Goal: Download file/media

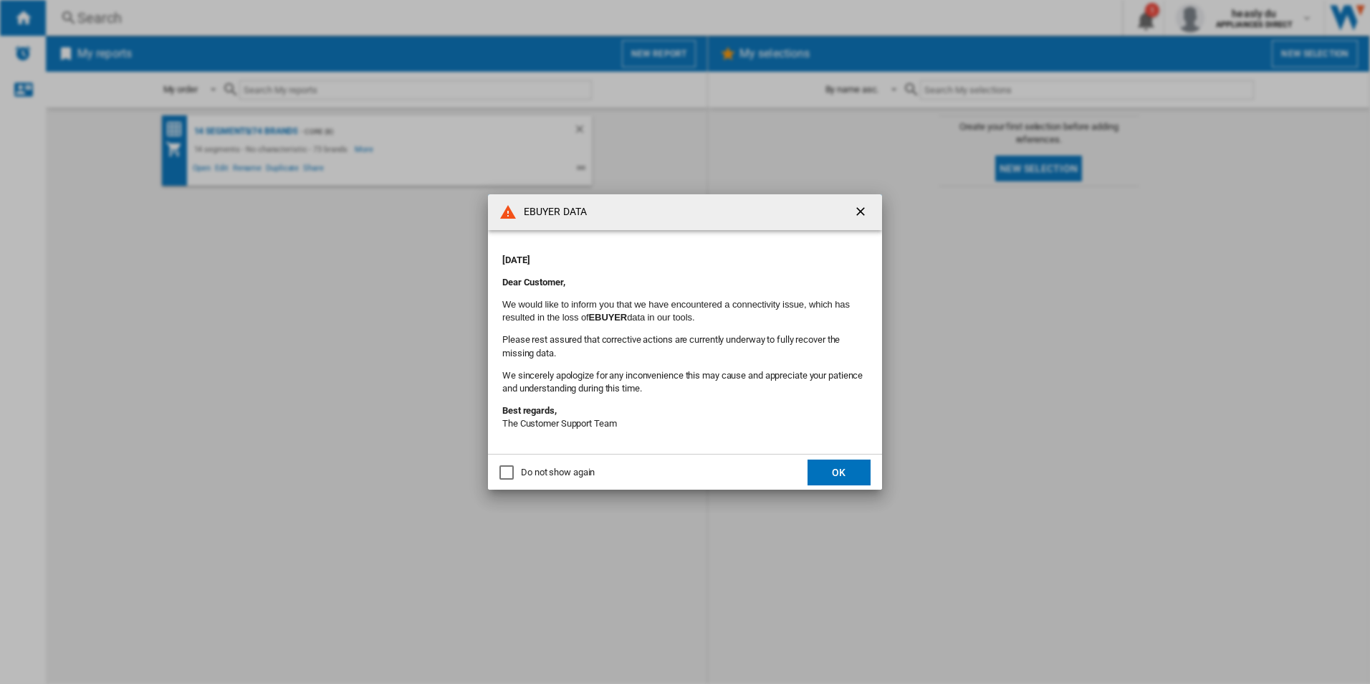
click at [844, 477] on button "OK" at bounding box center [839, 472] width 63 height 26
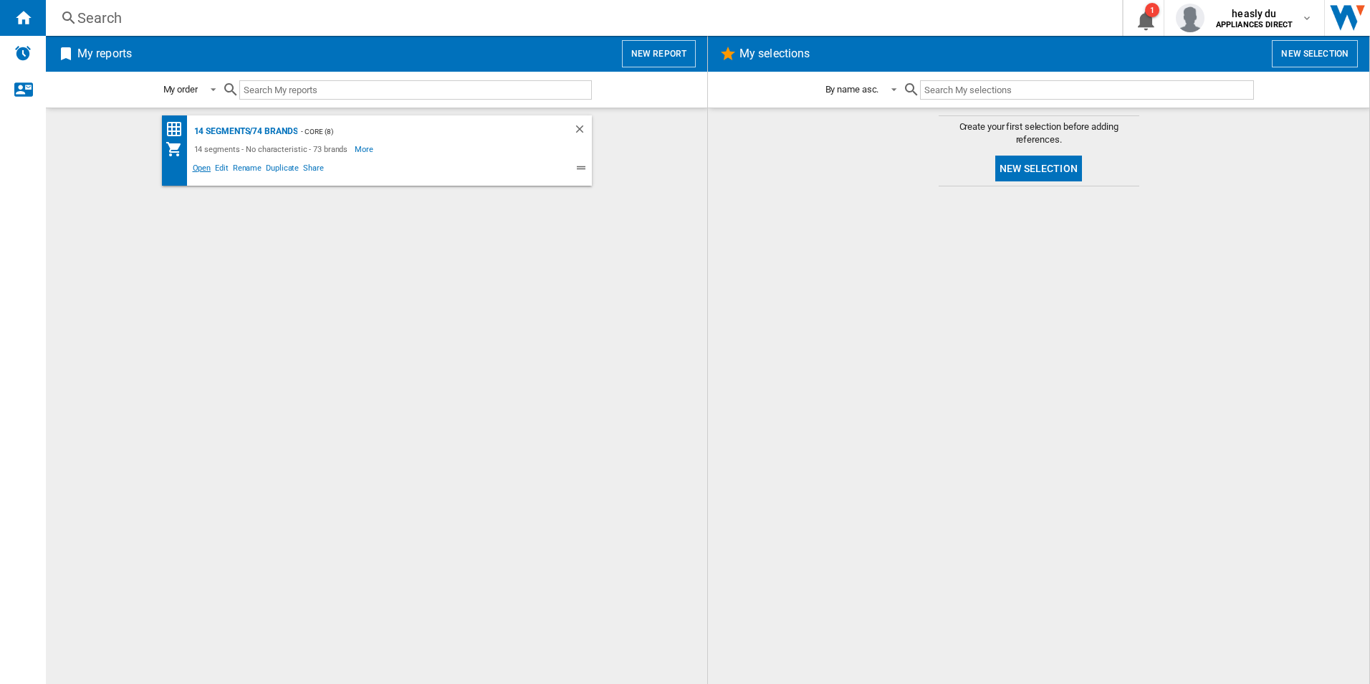
click at [199, 174] on span "Open" at bounding box center [202, 169] width 23 height 17
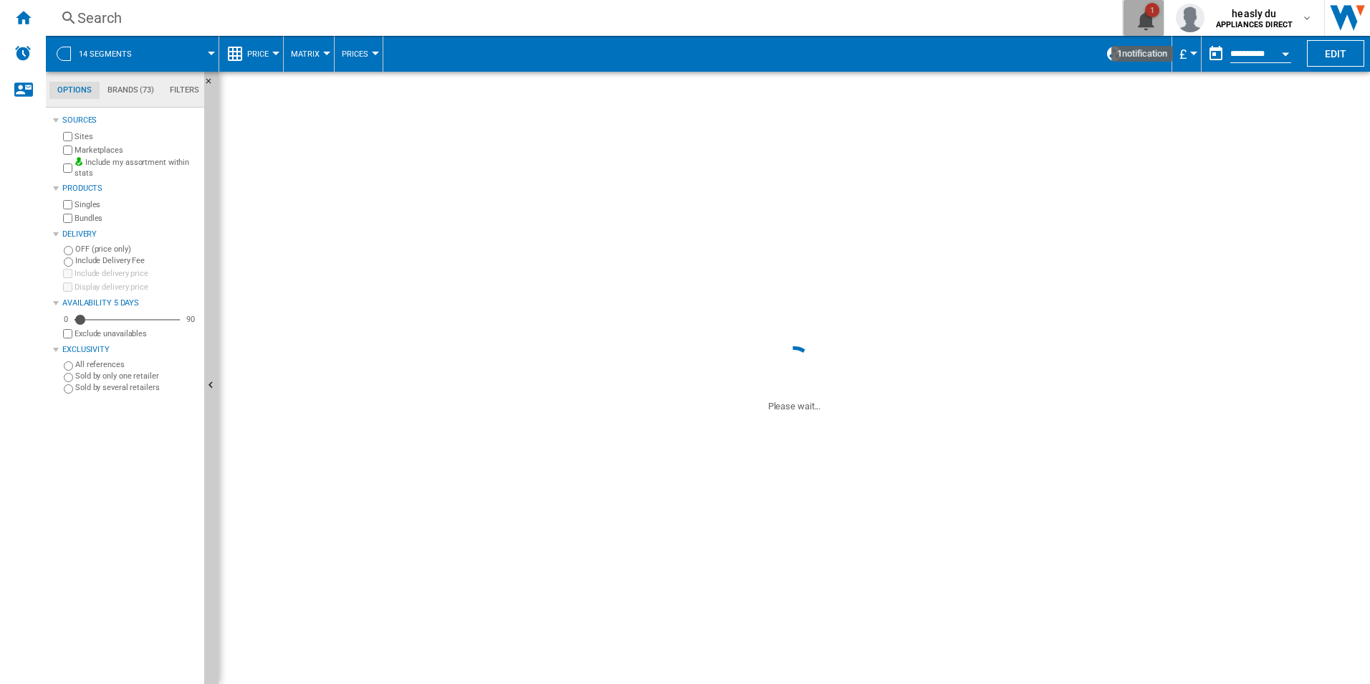
click at [1148, 6] on div "1" at bounding box center [1152, 10] width 14 height 14
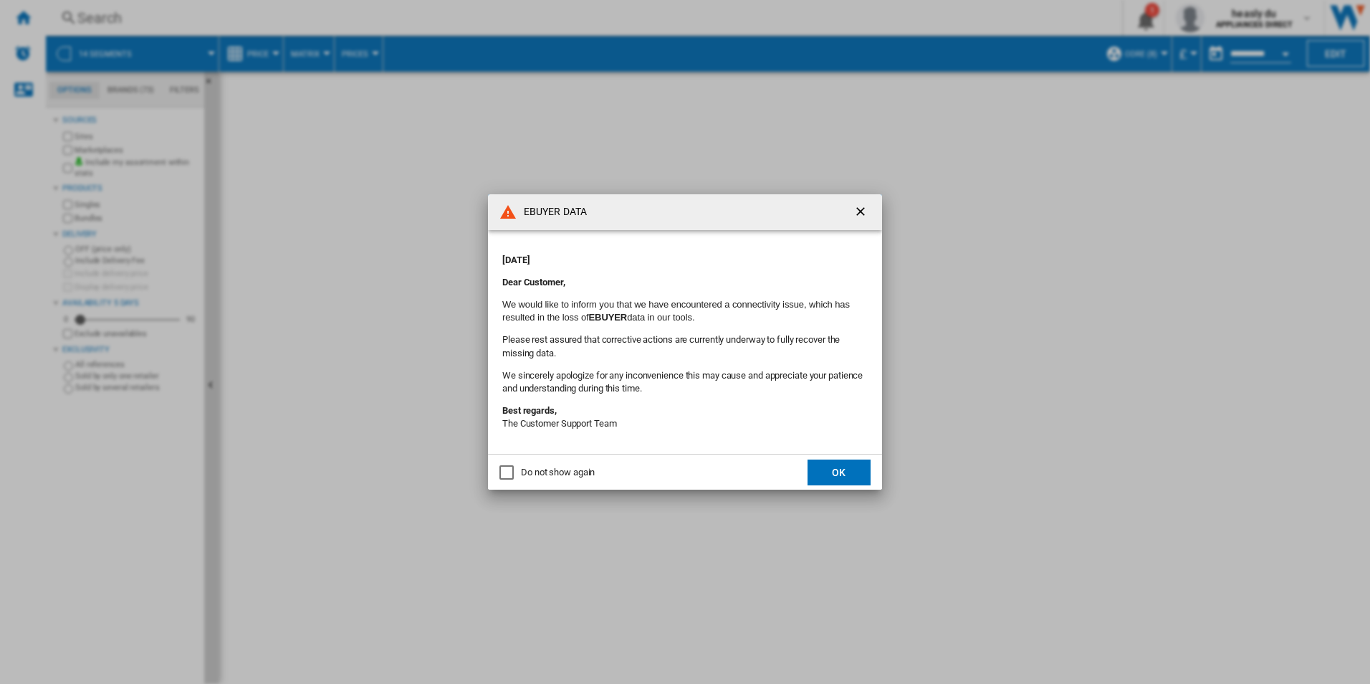
click at [514, 472] on div "Do not show again" at bounding box center [507, 472] width 14 height 14
click at [821, 473] on button "OK" at bounding box center [839, 472] width 63 height 26
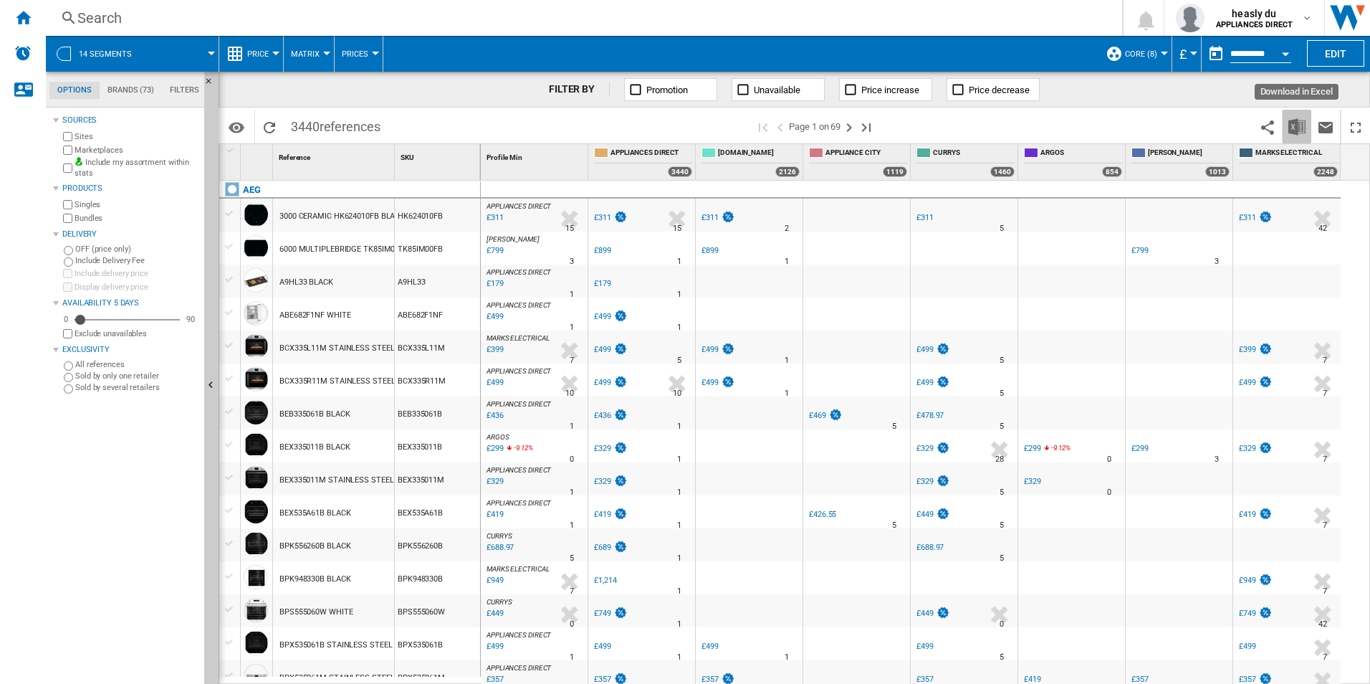
click at [1294, 123] on img "Download in Excel" at bounding box center [1297, 126] width 17 height 17
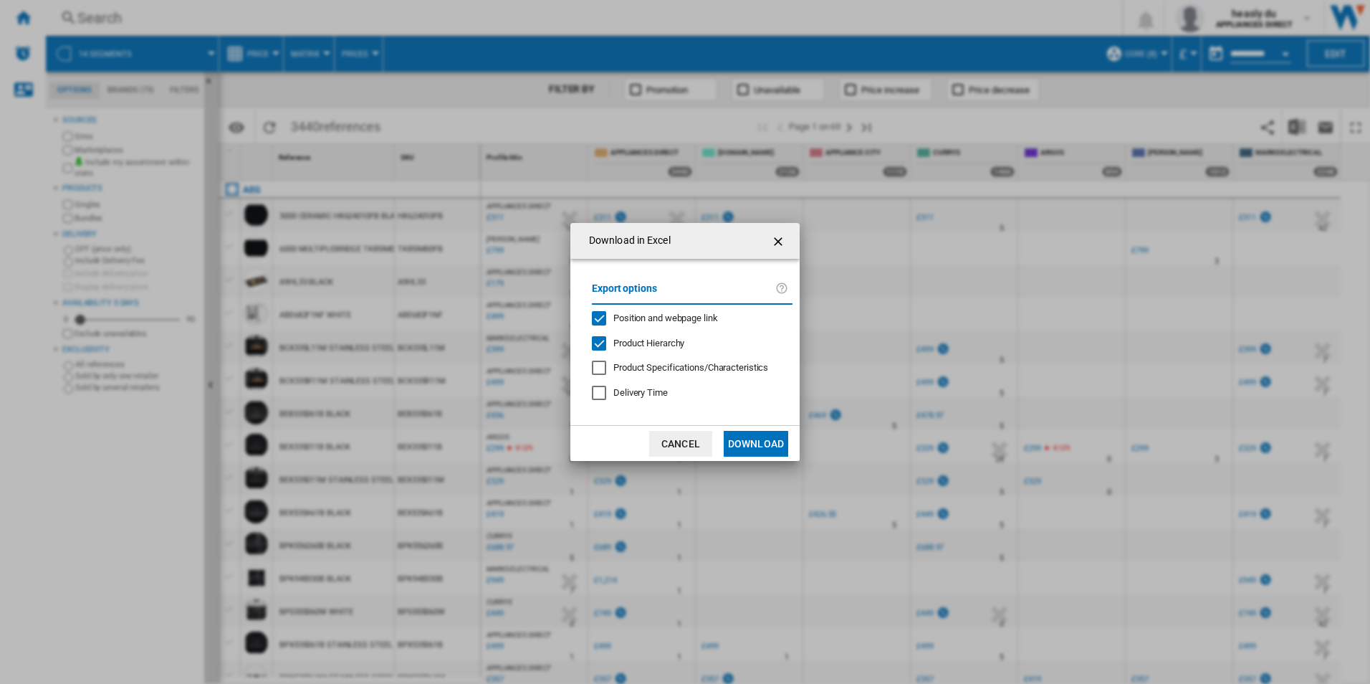
click at [753, 438] on button "Download" at bounding box center [756, 444] width 65 height 26
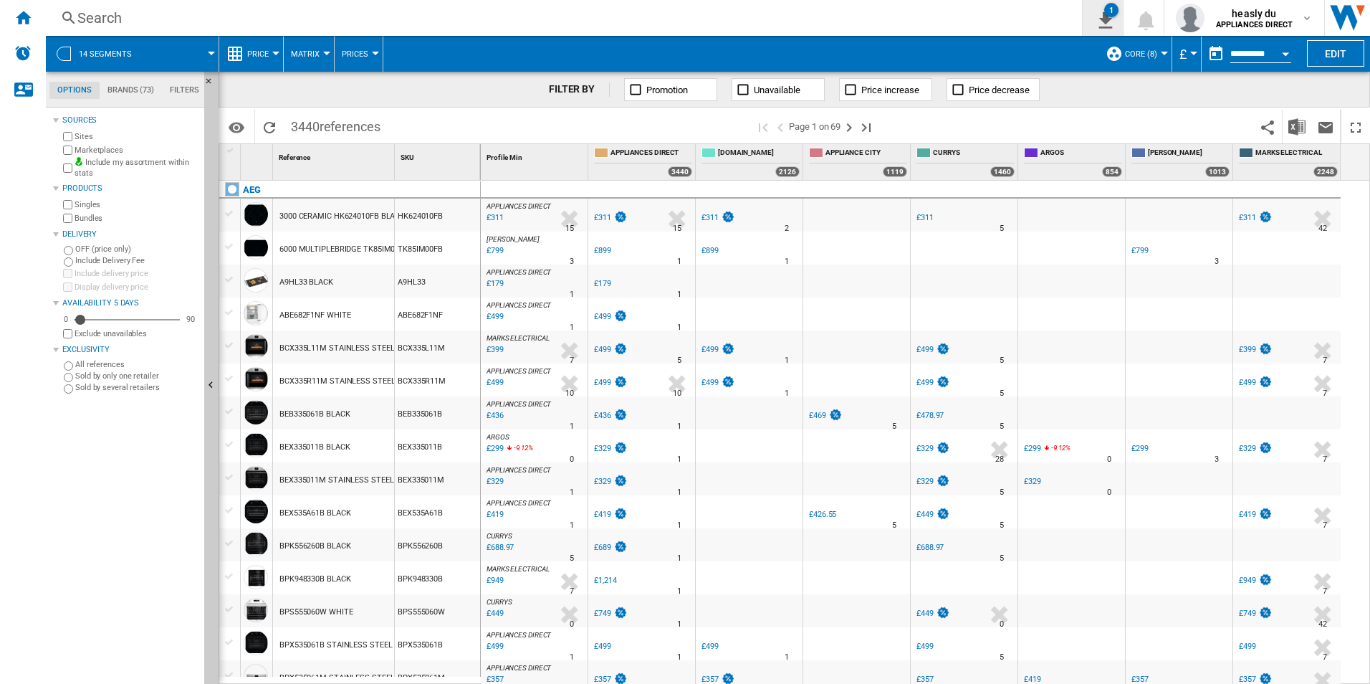
click at [1106, 17] on ng-md-icon "1\a export" at bounding box center [1102, 18] width 17 height 18
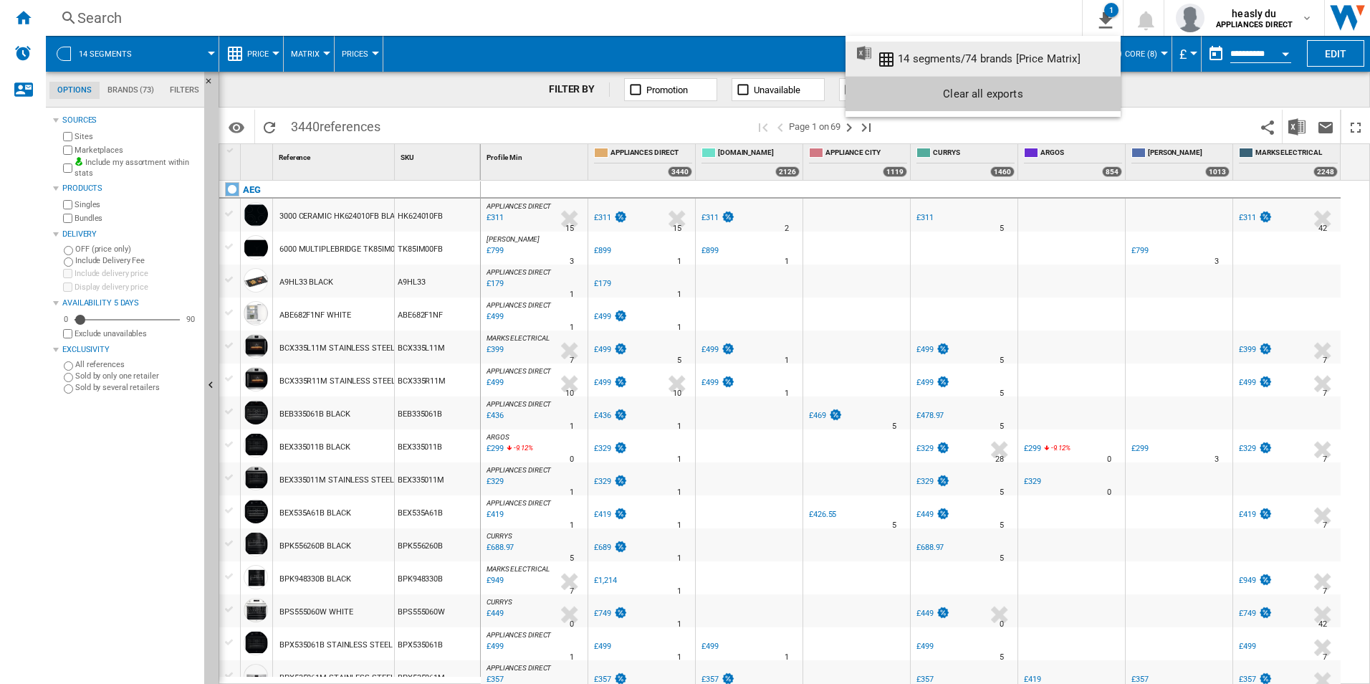
click at [1071, 61] on div "14 segments/74 brands [Price Matrix]" at bounding box center [989, 58] width 182 height 13
